Goal: Information Seeking & Learning: Learn about a topic

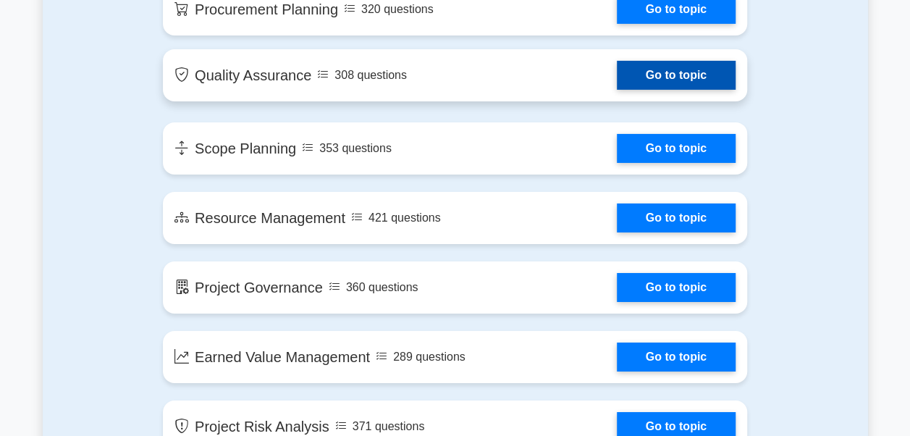
scroll to position [2100, 0]
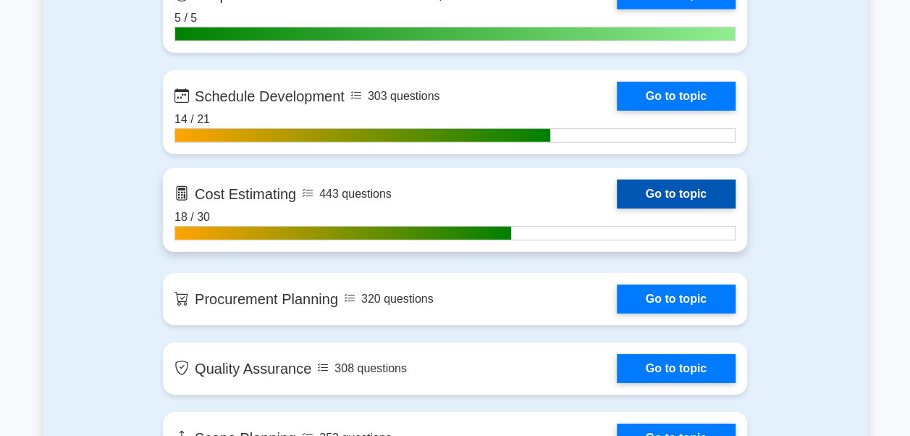
click at [657, 189] on link "Go to topic" at bounding box center [676, 194] width 119 height 29
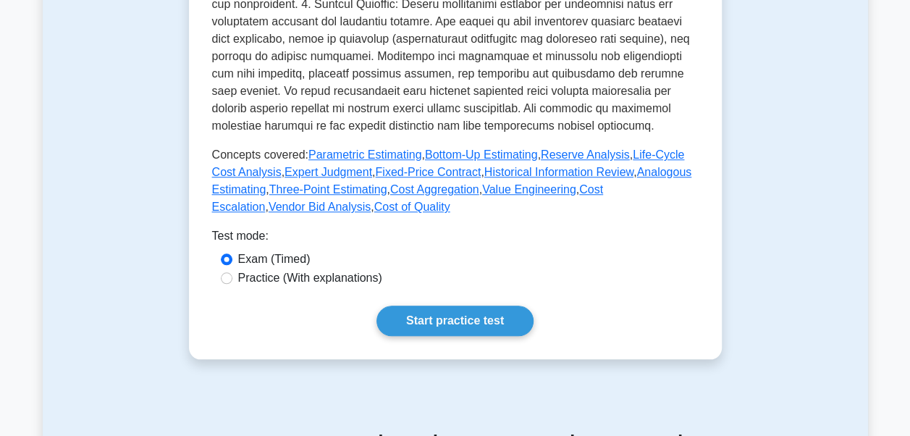
scroll to position [652, 0]
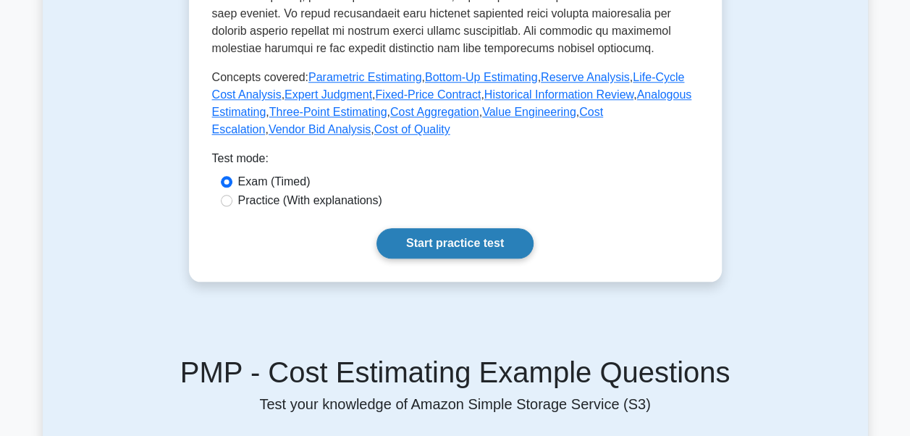
click at [473, 229] on link "Start practice test" at bounding box center [455, 243] width 157 height 30
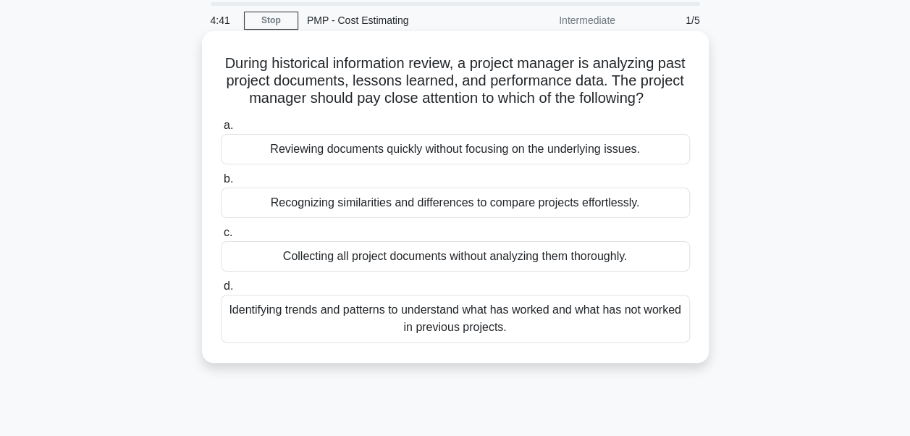
scroll to position [72, 0]
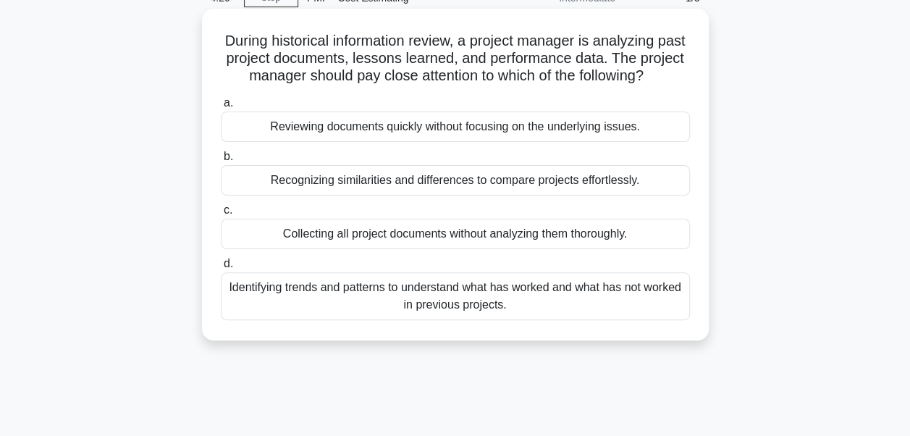
click at [373, 318] on div "Identifying trends and patterns to understand what has worked and what has not …" at bounding box center [455, 296] width 469 height 48
click at [221, 269] on input "d. Identifying trends and patterns to understand what has worked and what has n…" at bounding box center [221, 263] width 0 height 9
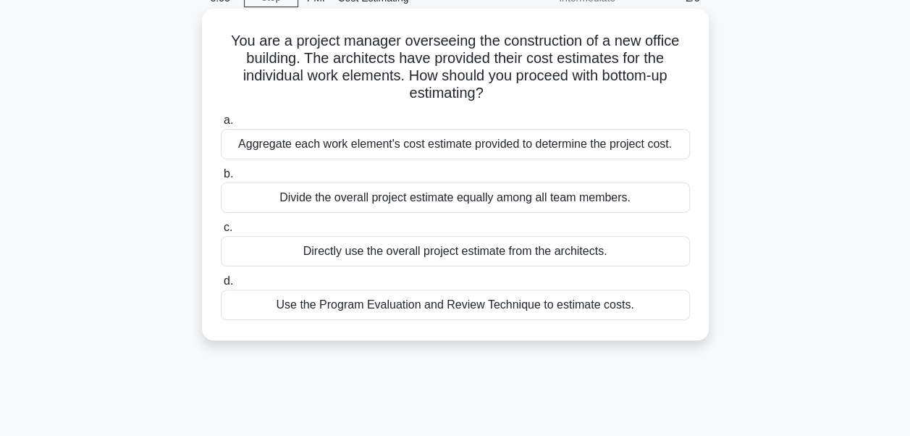
click at [423, 139] on div "Aggregate each work element's cost estimate provided to determine the project c…" at bounding box center [455, 144] width 469 height 30
click at [221, 125] on input "a. Aggregate each work element's cost estimate provided to determine the projec…" at bounding box center [221, 120] width 0 height 9
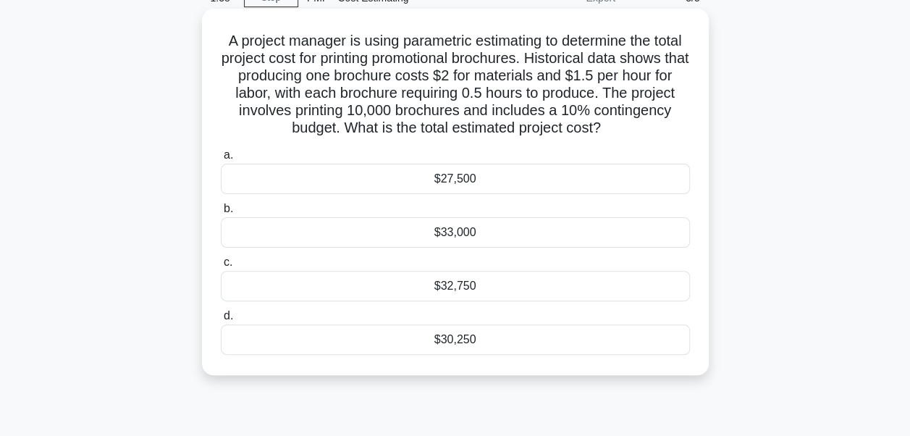
click at [478, 231] on div "$33,000" at bounding box center [455, 232] width 469 height 30
click at [221, 214] on input "b. $33,000" at bounding box center [221, 208] width 0 height 9
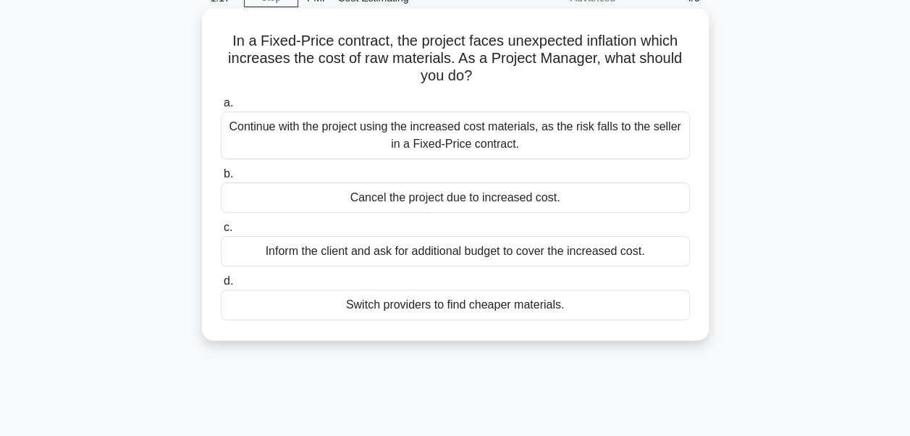
scroll to position [0, 0]
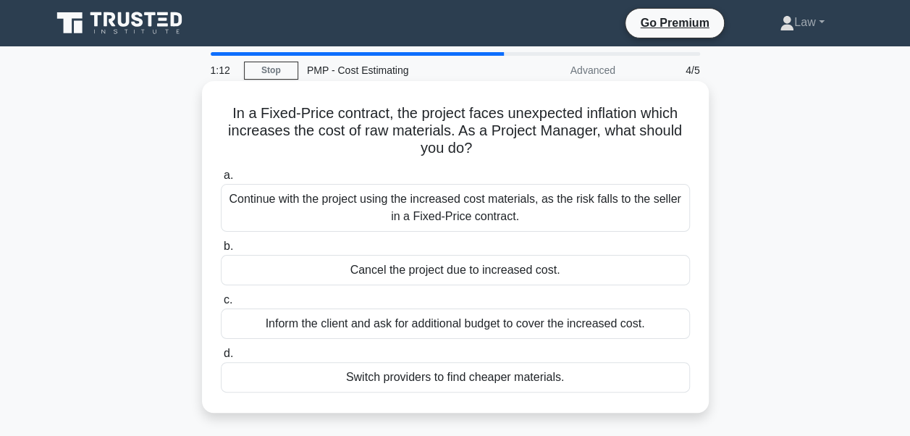
click at [460, 219] on div "Continue with the project using the increased cost materials, as the risk falls…" at bounding box center [455, 208] width 469 height 48
click at [221, 180] on input "a. Continue with the project using the increased cost materials, as the risk fa…" at bounding box center [221, 175] width 0 height 9
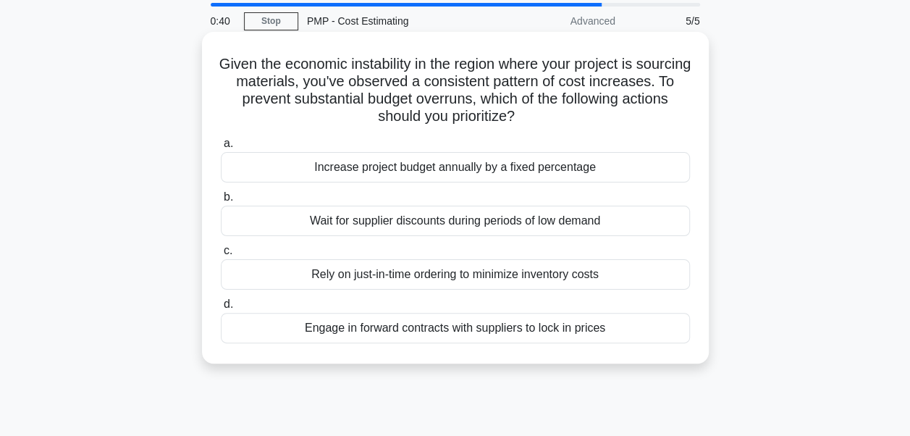
scroll to position [72, 0]
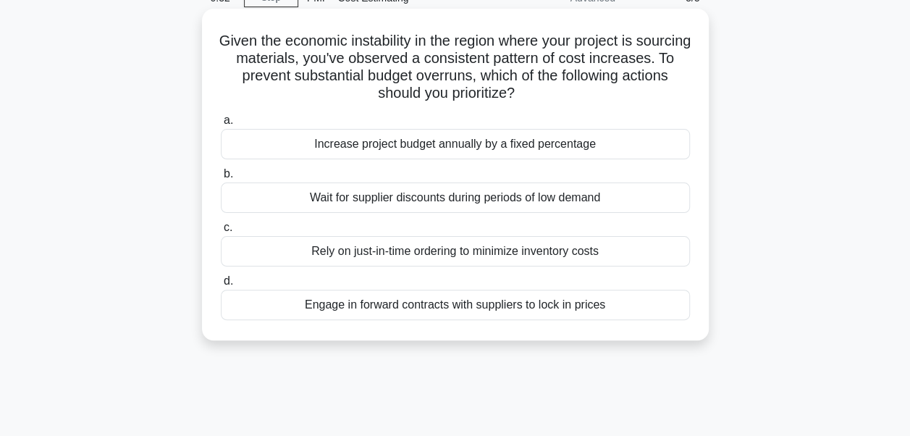
click at [386, 308] on div "Engage in forward contracts with suppliers to lock in prices" at bounding box center [455, 305] width 469 height 30
click at [221, 286] on input "d. Engage in forward contracts with suppliers to lock in prices" at bounding box center [221, 281] width 0 height 9
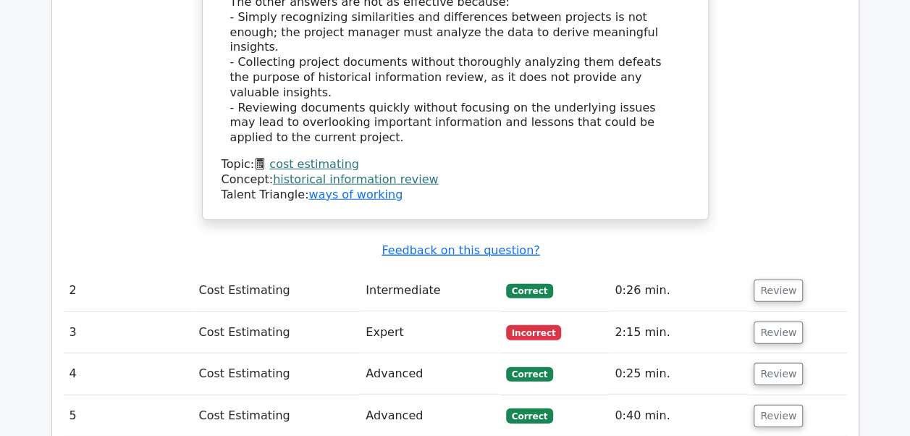
scroll to position [1738, 0]
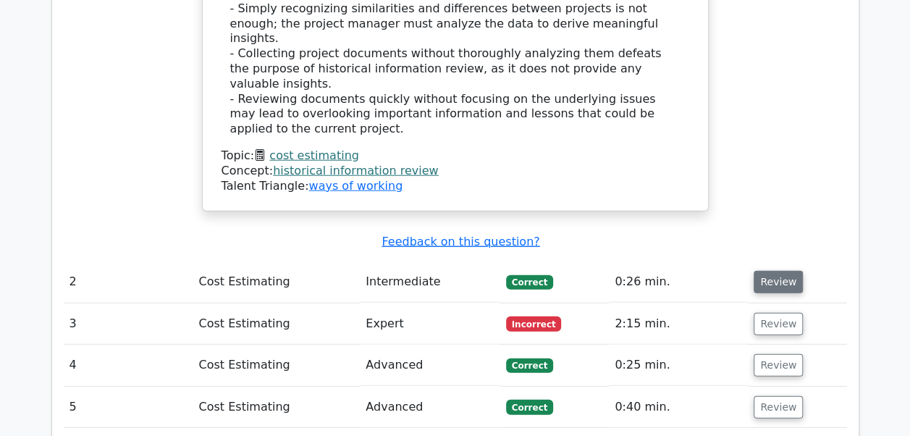
click at [781, 271] on button "Review" at bounding box center [778, 282] width 49 height 22
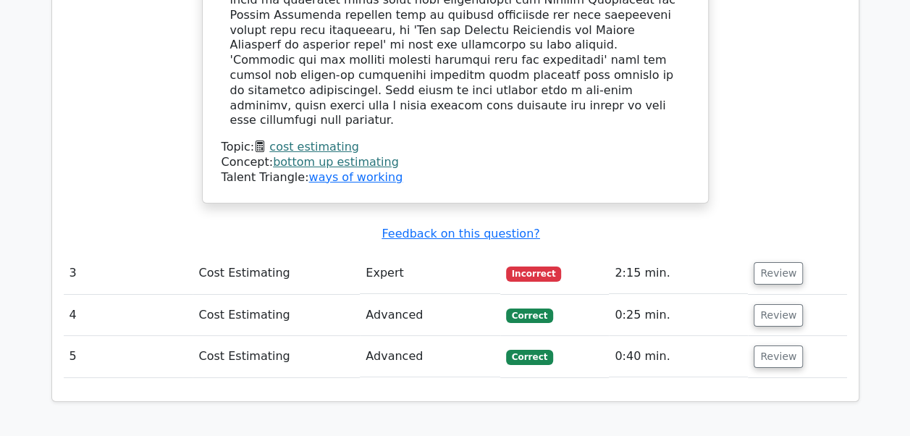
scroll to position [2462, 0]
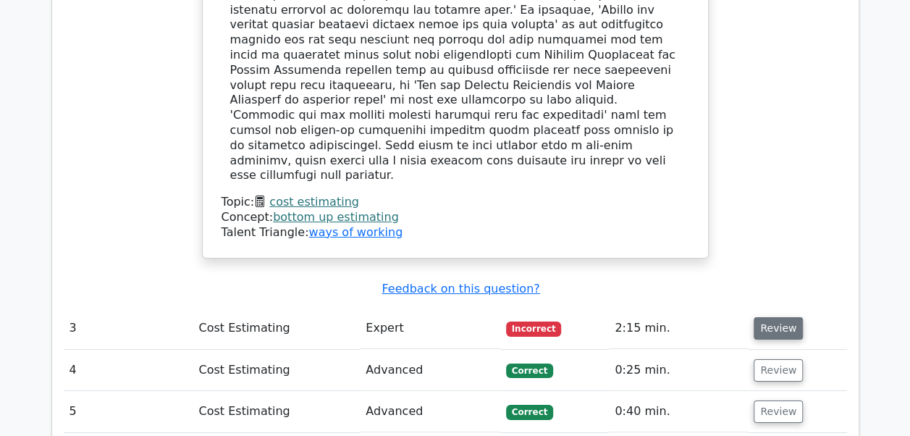
click at [787, 317] on button "Review" at bounding box center [778, 328] width 49 height 22
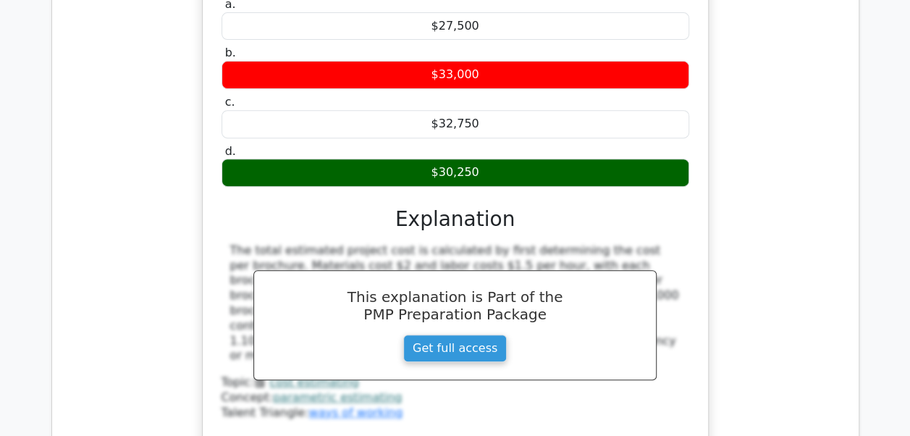
scroll to position [3258, 0]
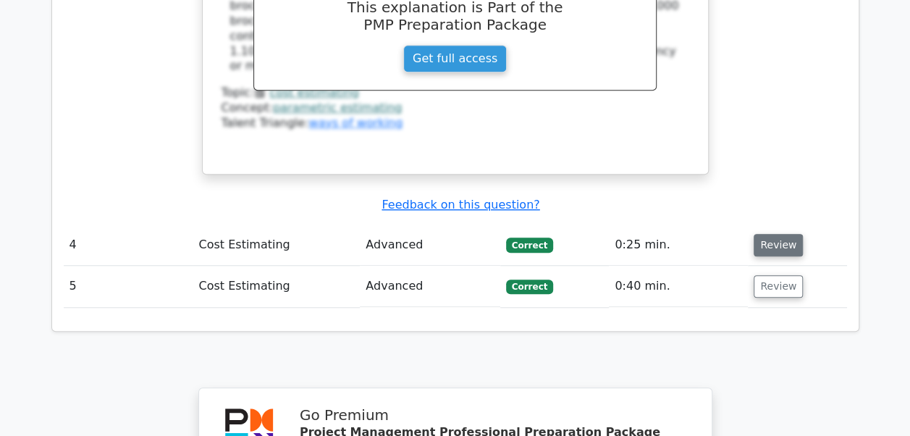
click at [763, 234] on button "Review" at bounding box center [778, 245] width 49 height 22
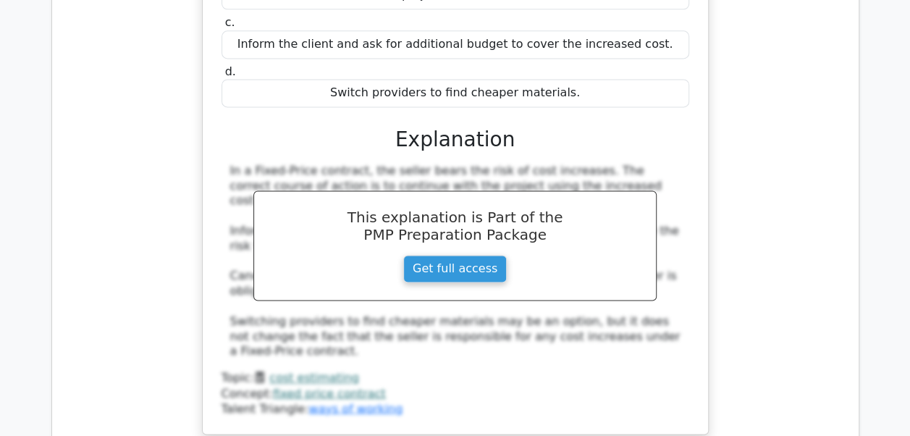
scroll to position [3765, 0]
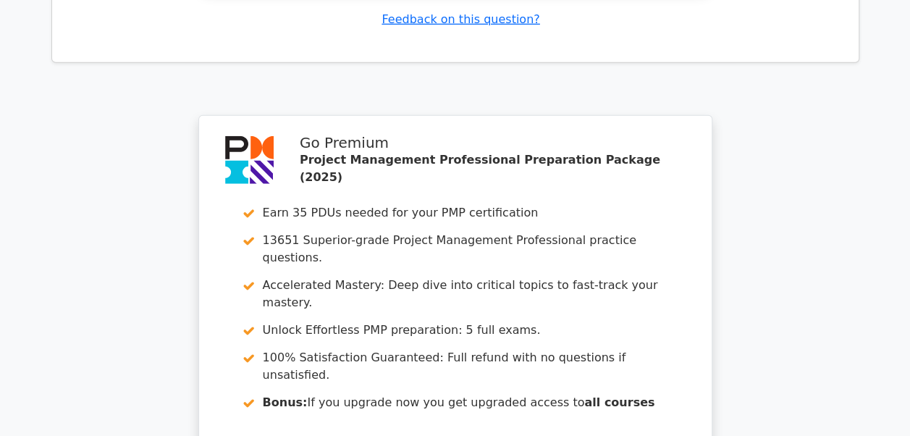
scroll to position [4974, 0]
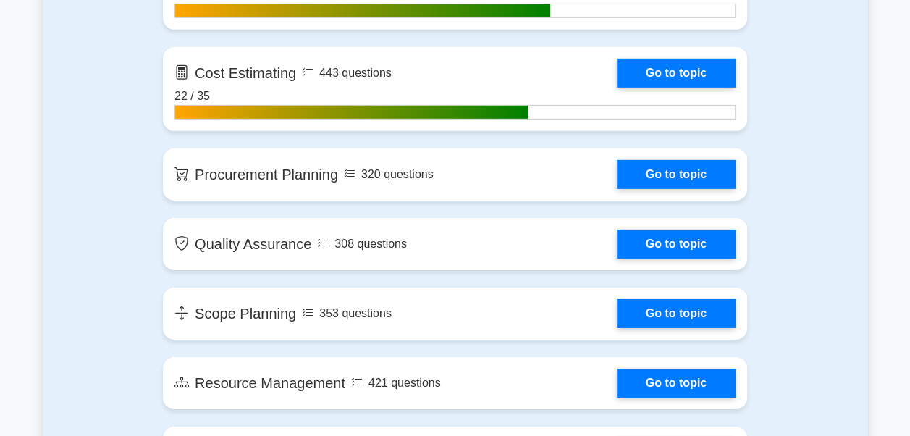
scroll to position [2172, 0]
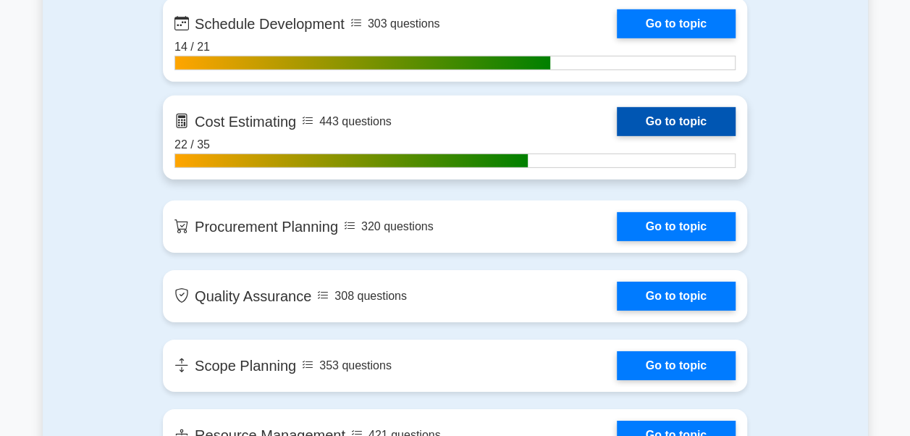
click at [627, 109] on link "Go to topic" at bounding box center [676, 121] width 119 height 29
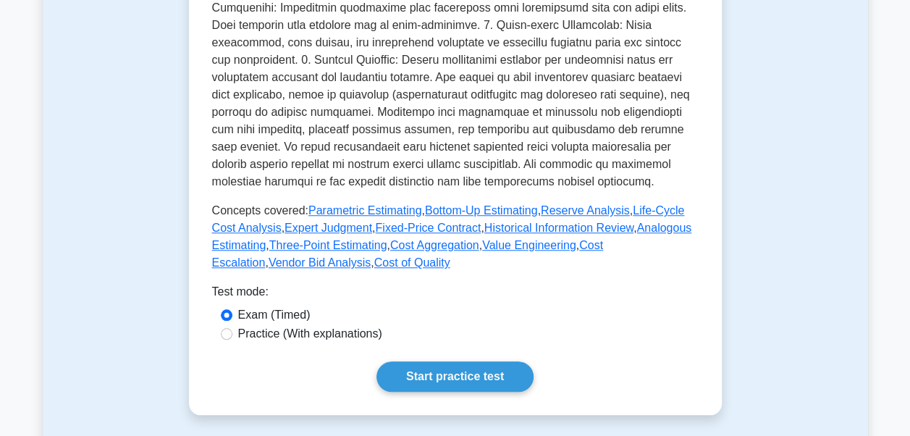
scroll to position [724, 0]
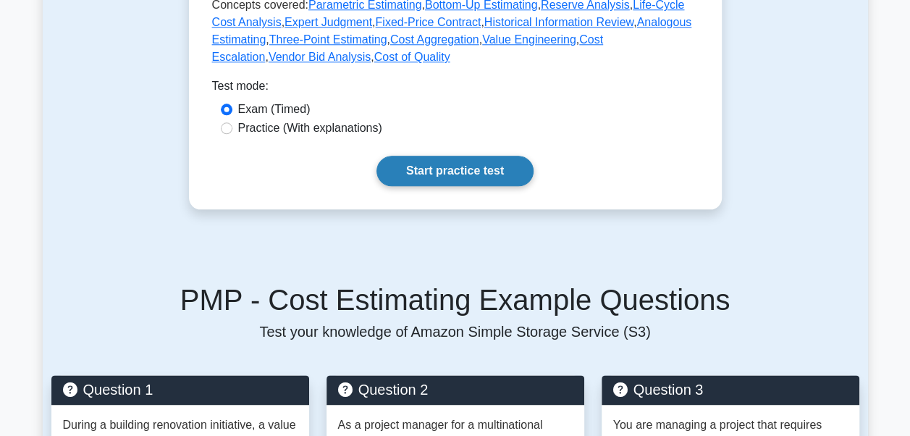
click at [495, 161] on link "Start practice test" at bounding box center [455, 171] width 157 height 30
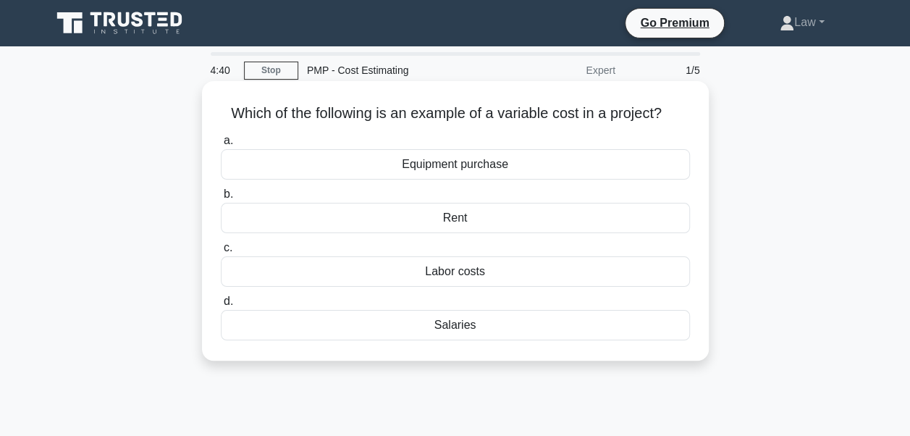
click at [498, 265] on div "Labor costs" at bounding box center [455, 271] width 469 height 30
click at [221, 253] on input "c. Labor costs" at bounding box center [221, 247] width 0 height 9
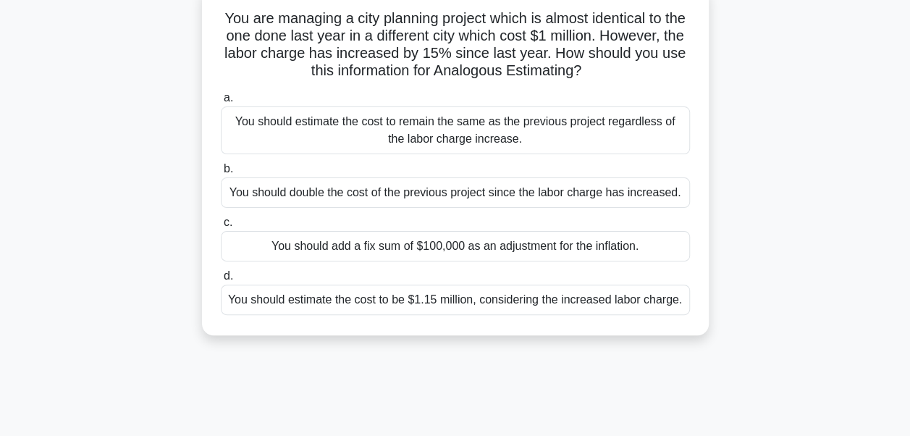
scroll to position [72, 0]
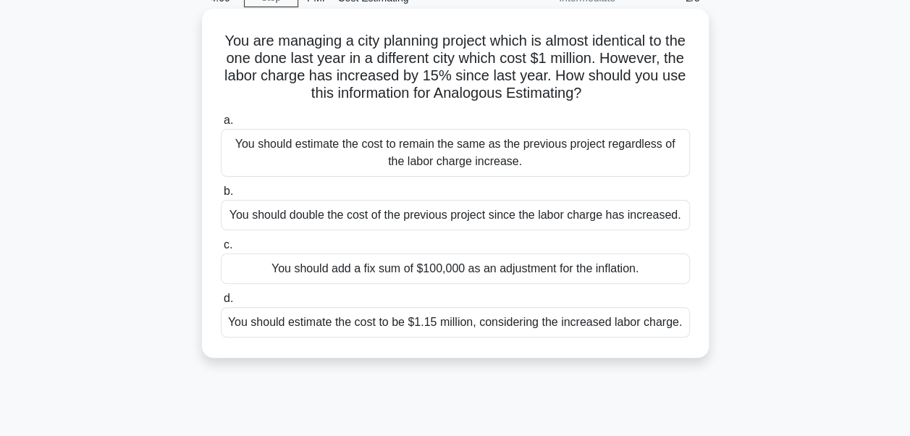
click at [581, 321] on div "You should estimate the cost to be $1.15 million, considering the increased lab…" at bounding box center [455, 322] width 469 height 30
click at [221, 303] on input "d. You should estimate the cost to be $1.15 million, considering the increased …" at bounding box center [221, 298] width 0 height 9
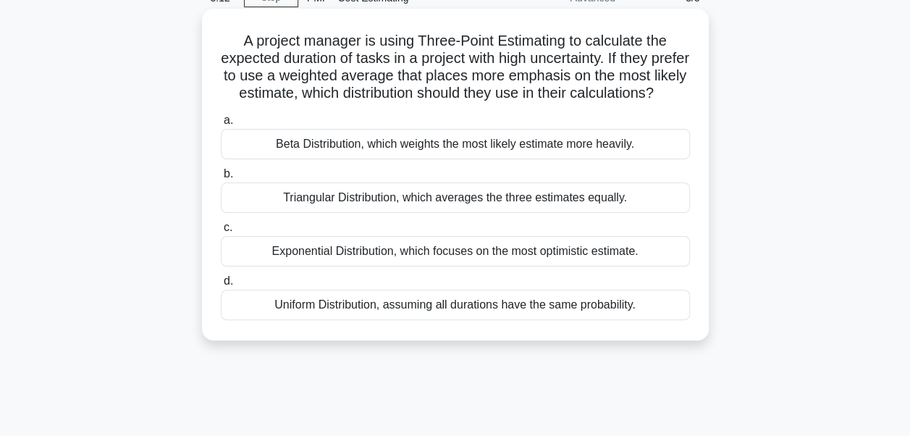
click at [350, 159] on div "Beta Distribution, which weights the most likely estimate more heavily." at bounding box center [455, 144] width 469 height 30
click at [221, 125] on input "a. Beta Distribution, which weights the most likely estimate more heavily." at bounding box center [221, 120] width 0 height 9
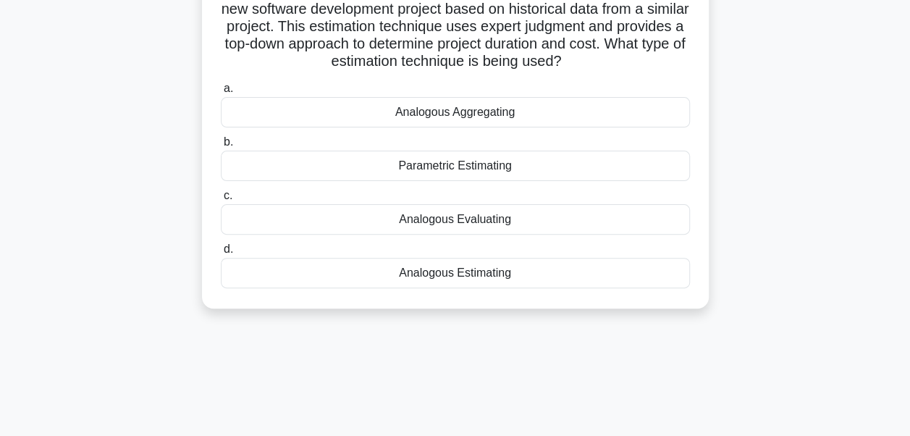
scroll to position [145, 0]
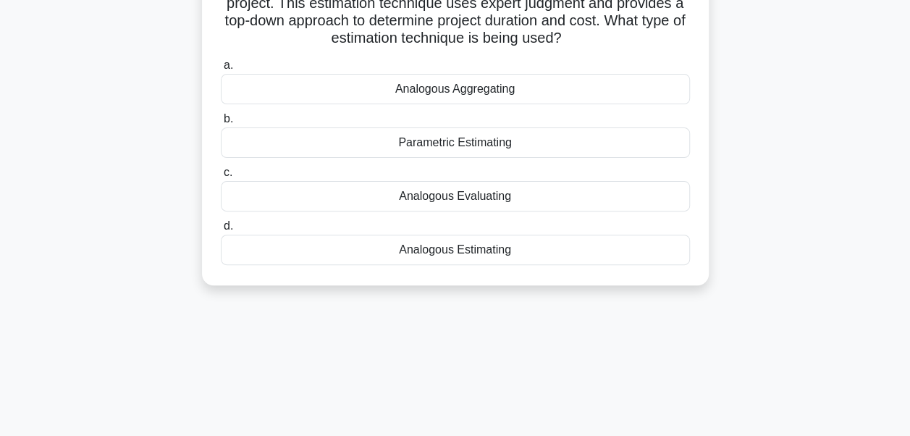
click at [456, 251] on div "Analogous Estimating" at bounding box center [455, 250] width 469 height 30
click at [221, 231] on input "d. Analogous Estimating" at bounding box center [221, 226] width 0 height 9
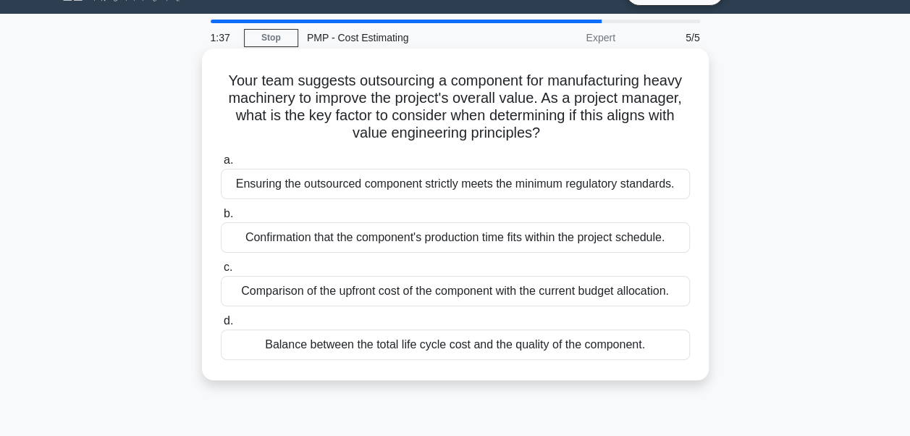
scroll to position [0, 0]
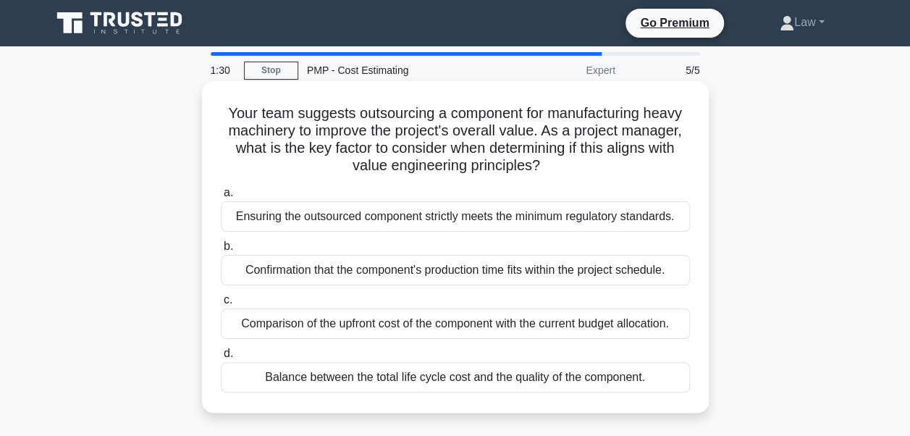
click at [424, 379] on div "Balance between the total life cycle cost and the quality of the component." at bounding box center [455, 377] width 469 height 30
click at [221, 358] on input "d. Balance between the total life cycle cost and the quality of the component." at bounding box center [221, 353] width 0 height 9
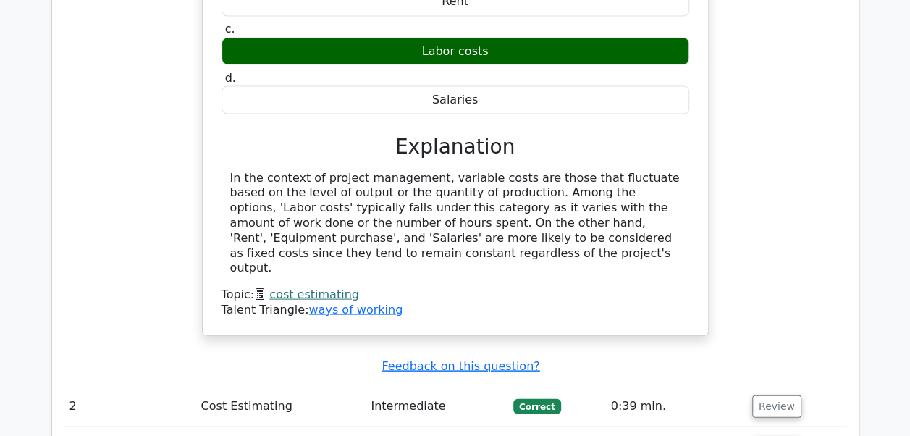
scroll to position [1448, 0]
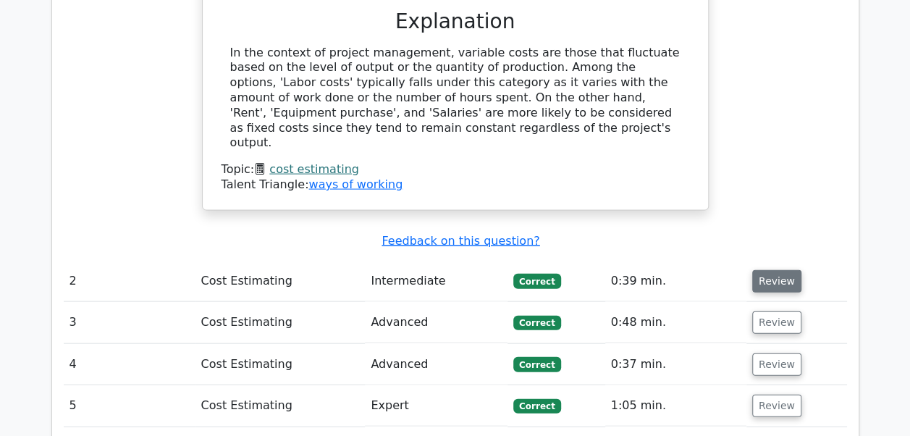
click at [762, 270] on button "Review" at bounding box center [776, 281] width 49 height 22
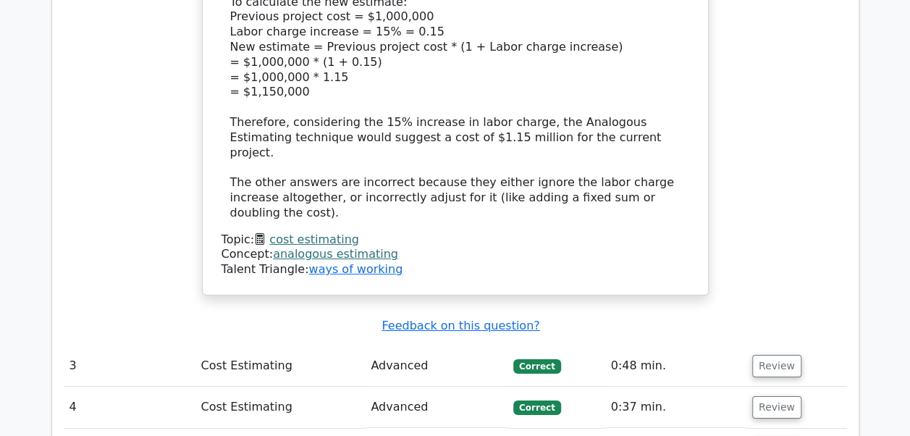
scroll to position [2317, 0]
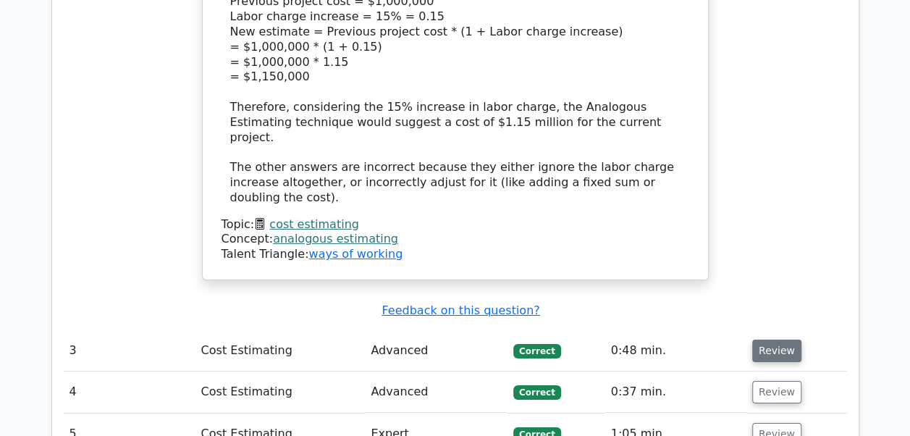
click at [757, 340] on button "Review" at bounding box center [776, 351] width 49 height 22
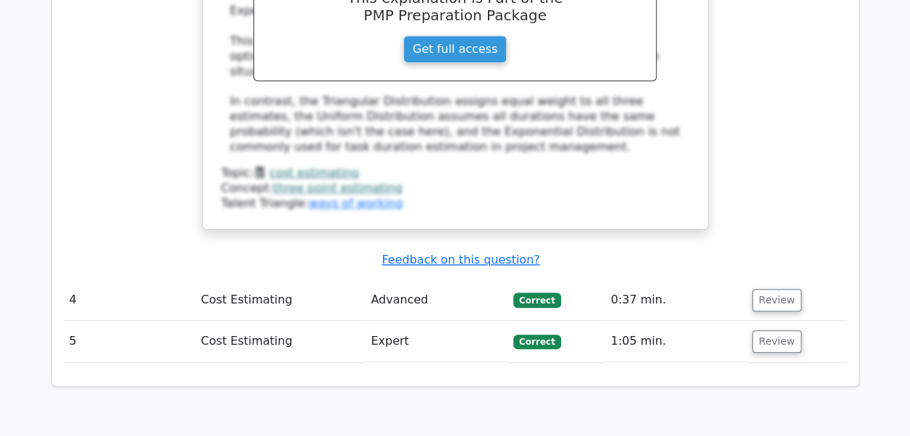
scroll to position [3114, 0]
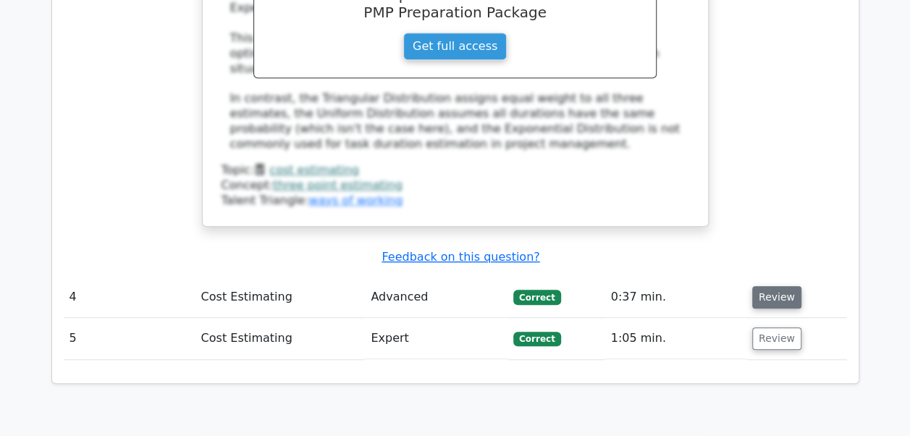
click at [776, 286] on button "Review" at bounding box center [776, 297] width 49 height 22
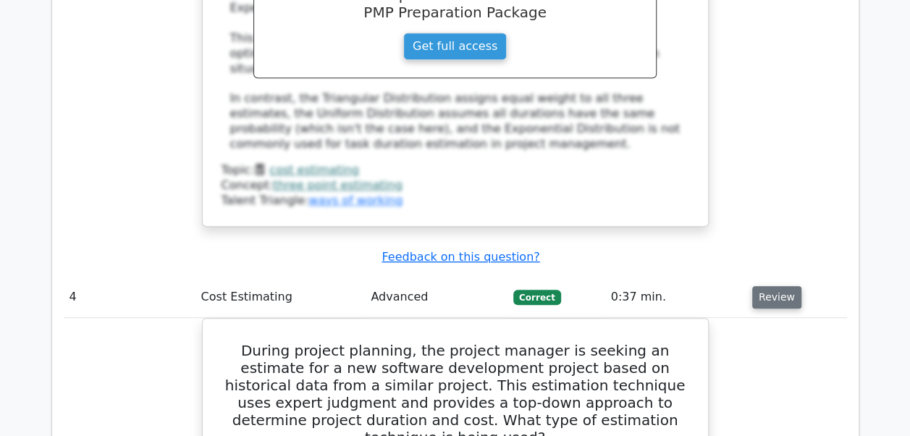
click at [758, 286] on button "Review" at bounding box center [776, 297] width 49 height 22
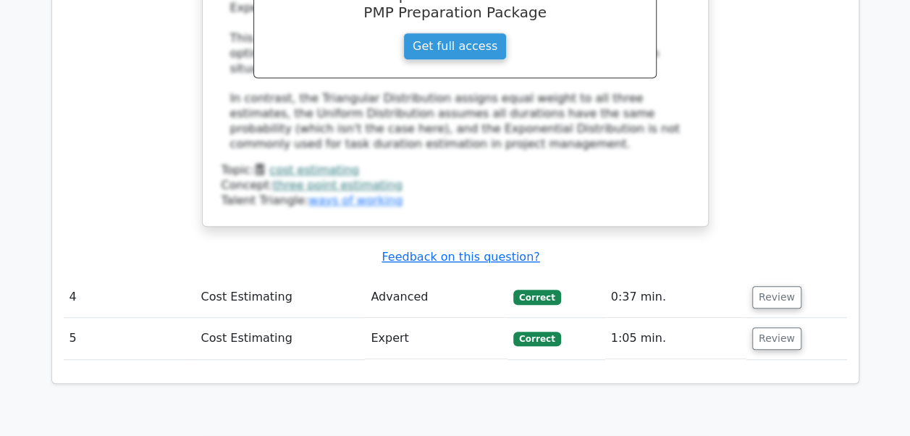
click at [762, 318] on td "Review" at bounding box center [797, 338] width 101 height 41
click at [763, 327] on button "Review" at bounding box center [776, 338] width 49 height 22
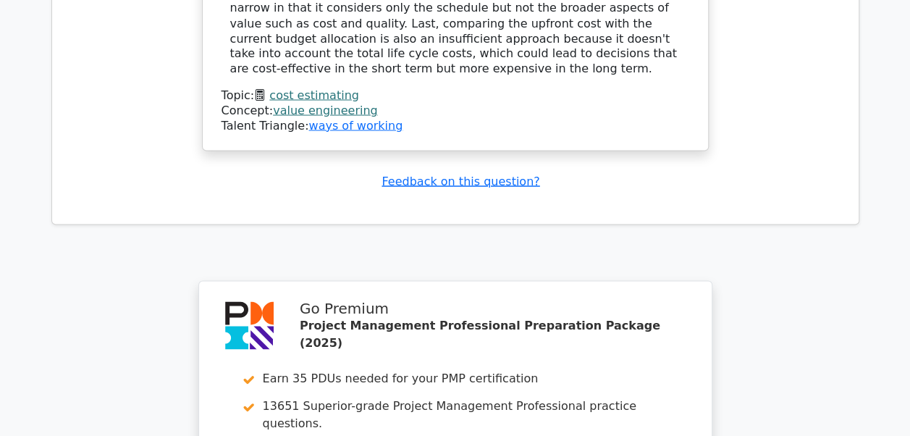
scroll to position [3916, 0]
